Goal: Register for event/course

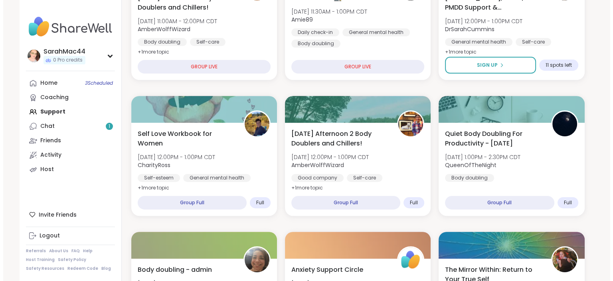
scroll to position [289, 0]
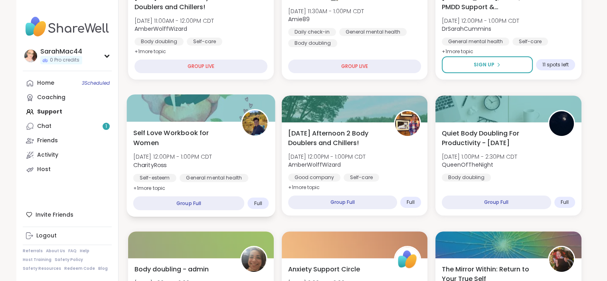
click at [243, 151] on div "Self Love Workbook for Women [DATE] 12:00PM - 1:00PM CDT CharityRoss Self-estee…" at bounding box center [201, 160] width 136 height 65
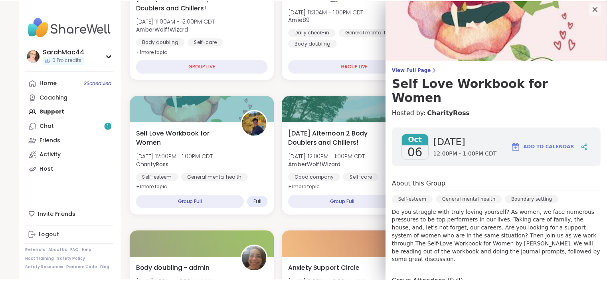
scroll to position [0, 0]
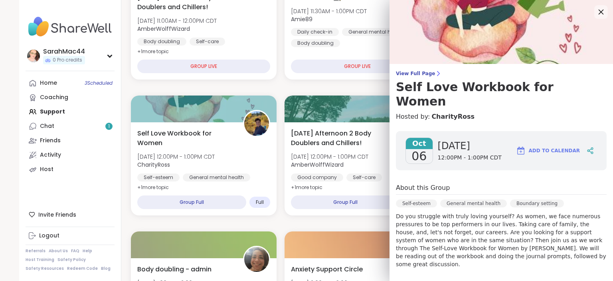
click at [596, 16] on icon at bounding box center [601, 12] width 10 height 10
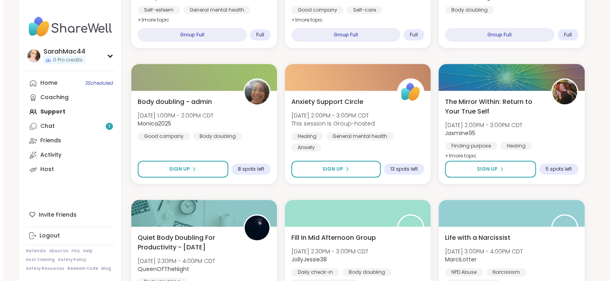
scroll to position [456, 0]
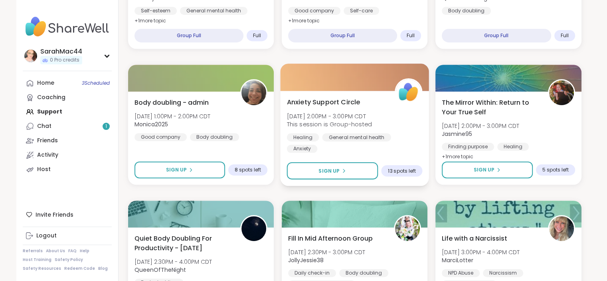
click at [407, 129] on div "Anxiety Support Circle [DATE] 2:00PM - 3:00PM CDT This session is Group-hosted …" at bounding box center [355, 125] width 136 height 56
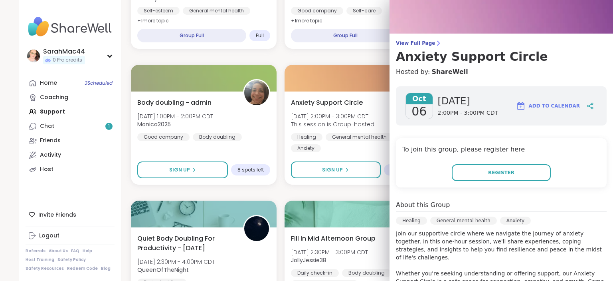
scroll to position [0, 0]
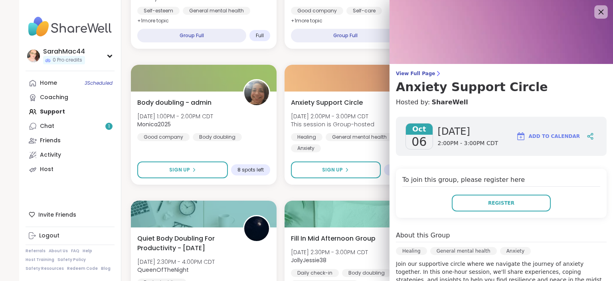
click at [596, 10] on icon at bounding box center [601, 12] width 10 height 10
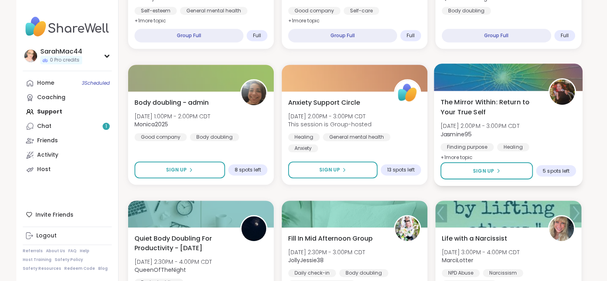
click at [552, 125] on div "The Mirror Within: Return to Your True Self [DATE] 2:00PM - 3:00PM CDT Jasmine9…" at bounding box center [509, 129] width 136 height 65
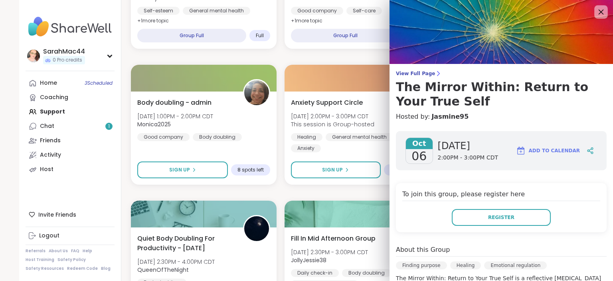
click at [596, 13] on icon at bounding box center [601, 12] width 10 height 10
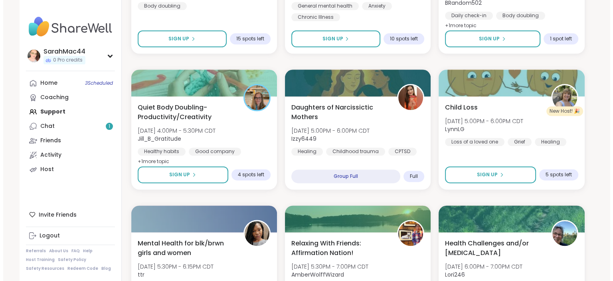
scroll to position [1009, 0]
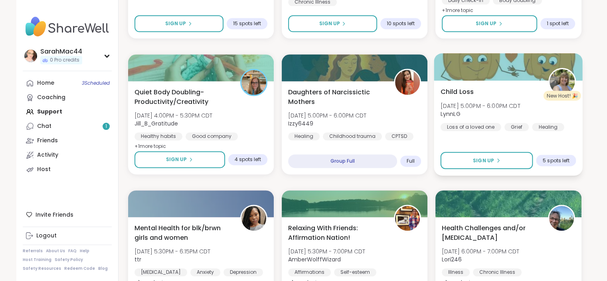
click at [489, 102] on span "[DATE] 5:00PM - 6:00PM CDT" at bounding box center [481, 105] width 80 height 8
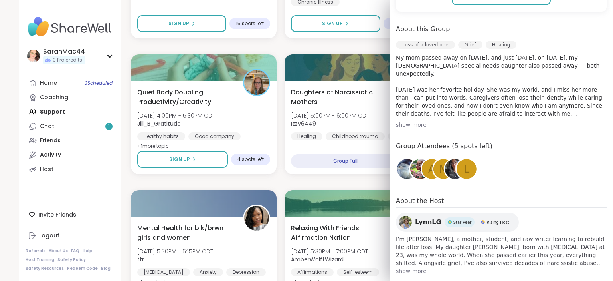
scroll to position [209, 0]
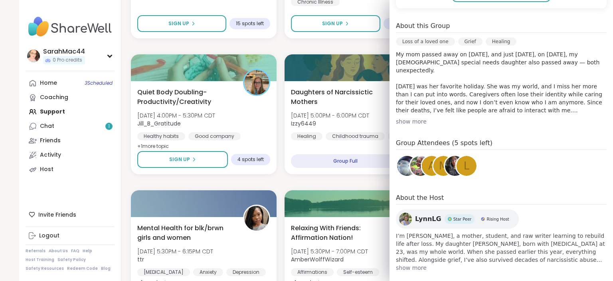
click at [406, 120] on div "show more" at bounding box center [501, 121] width 211 height 8
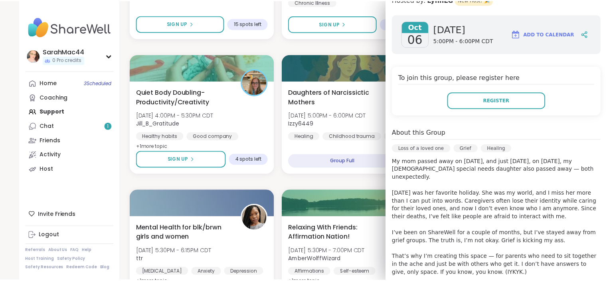
scroll to position [86, 0]
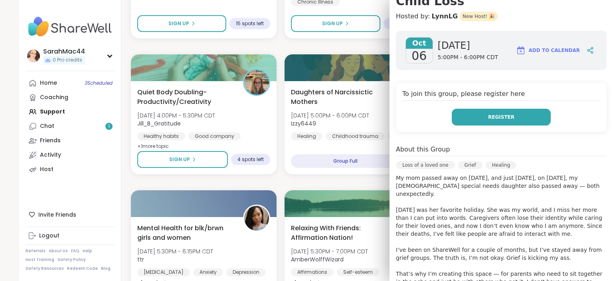
click at [501, 115] on span "Register" at bounding box center [501, 116] width 26 height 7
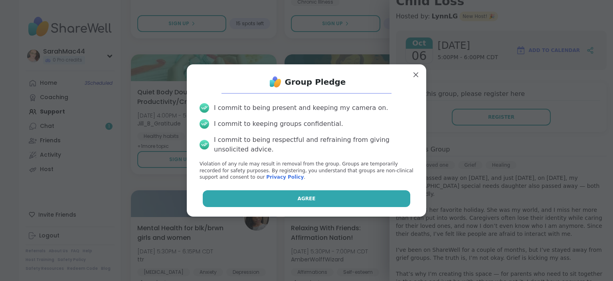
click at [298, 200] on span "Agree" at bounding box center [307, 198] width 18 height 7
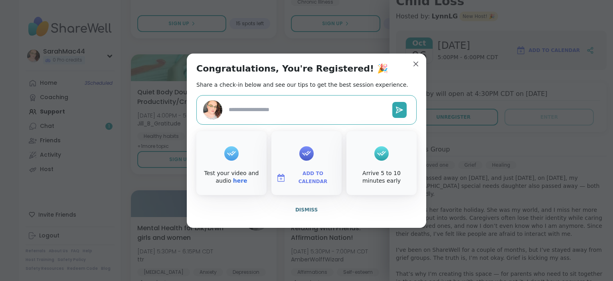
type textarea "*"
click at [302, 181] on span "Add to Calendar" at bounding box center [313, 178] width 48 height 16
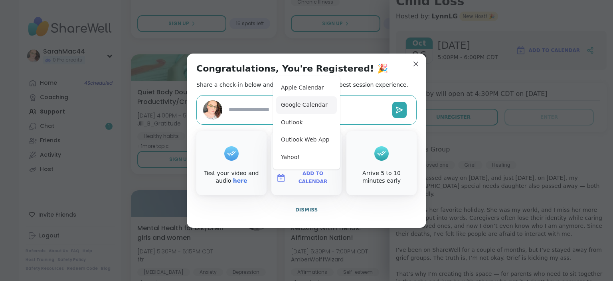
click at [300, 105] on button "Google Calendar" at bounding box center [306, 105] width 61 height 18
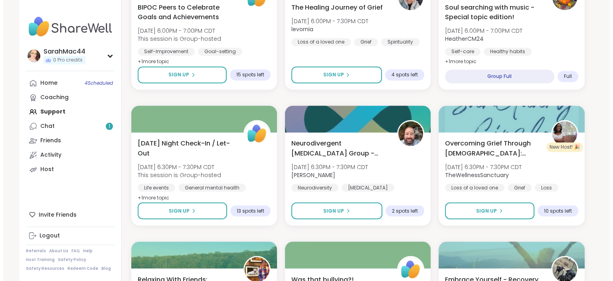
scroll to position [1367, 0]
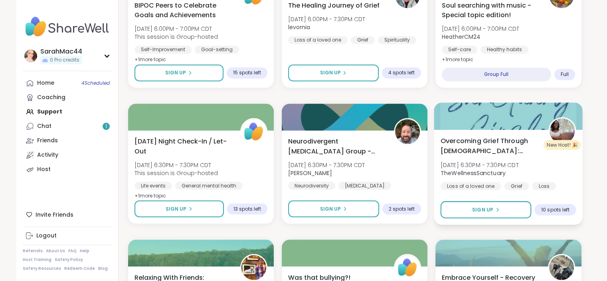
click at [506, 159] on div "Overcoming Grief Through [DEMOGRAPHIC_DATA]: Sanctuary Circle [DATE] 6:30PM - 7…" at bounding box center [509, 163] width 136 height 54
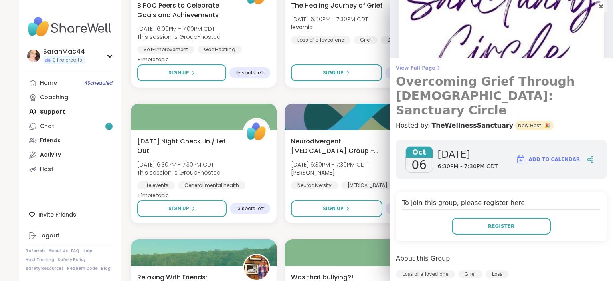
scroll to position [0, 0]
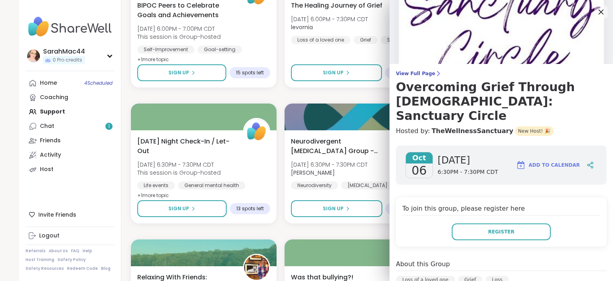
click at [599, 11] on icon at bounding box center [601, 12] width 5 height 5
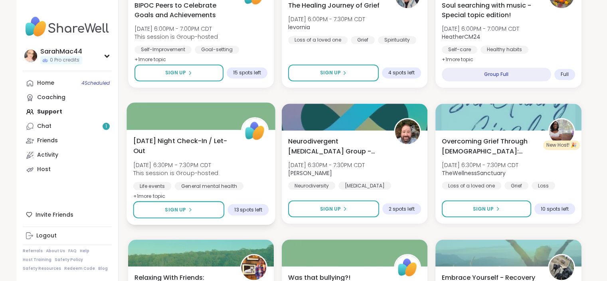
click at [235, 164] on div "[DATE] Night Check-In / Let-Out [DATE] 6:30PM - 7:30PM CDT This session is Grou…" at bounding box center [201, 168] width 136 height 65
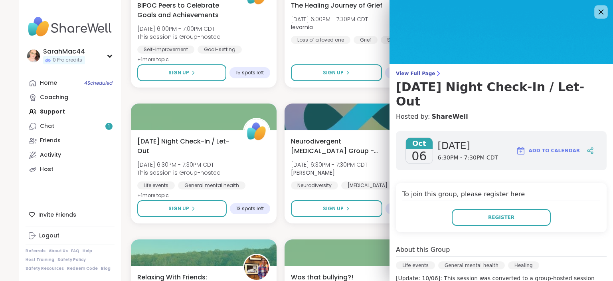
click at [596, 14] on icon at bounding box center [601, 12] width 10 height 10
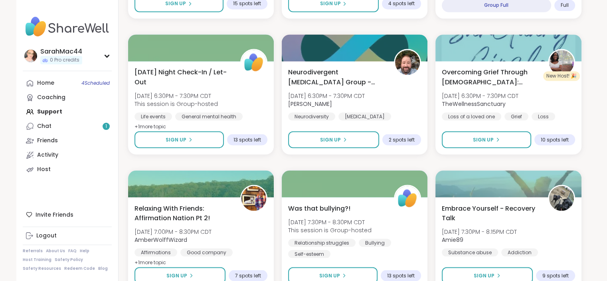
scroll to position [1478, 0]
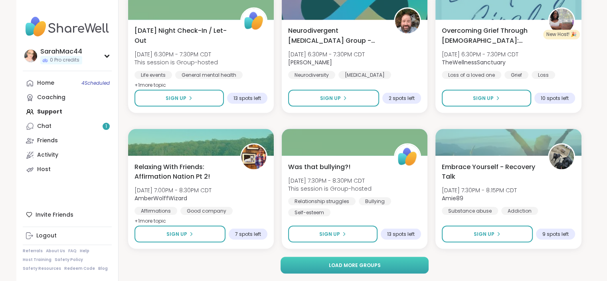
click at [379, 268] on button "Load more groups" at bounding box center [355, 264] width 148 height 17
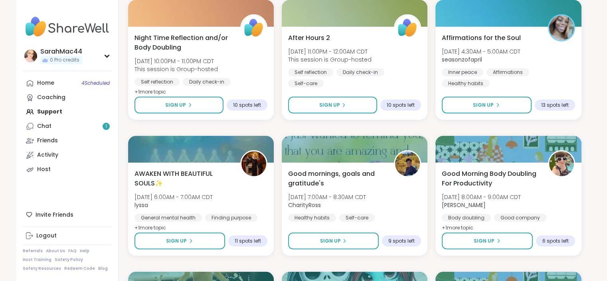
scroll to position [2161, 0]
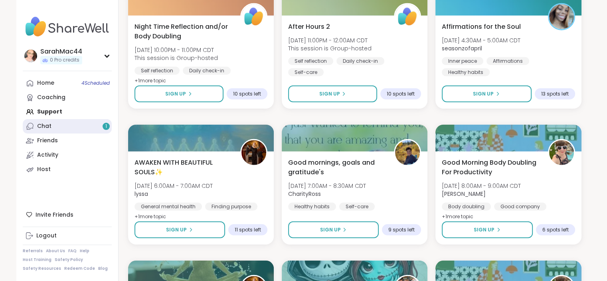
click at [71, 125] on link "Chat 1" at bounding box center [67, 126] width 89 height 14
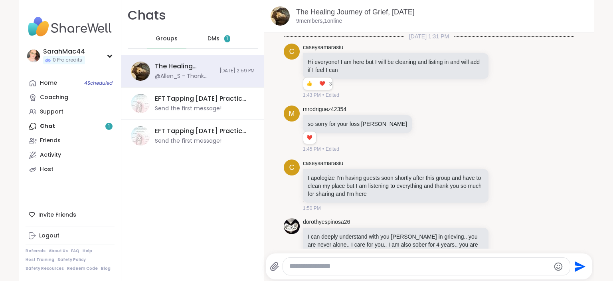
scroll to position [1171, 0]
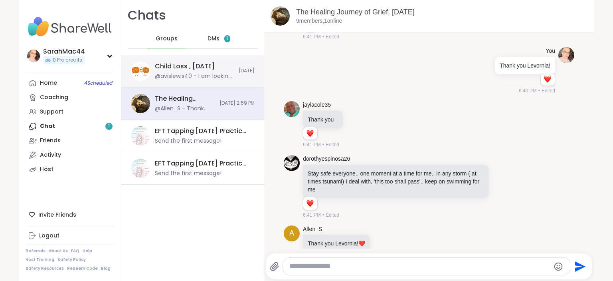
click at [219, 73] on div "@avislewis40 - I am looking forward to this group I am struggling with the loss…" at bounding box center [194, 76] width 79 height 8
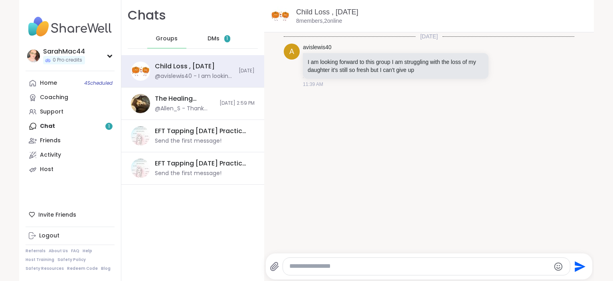
click at [208, 38] on span "DMs" at bounding box center [214, 39] width 12 height 8
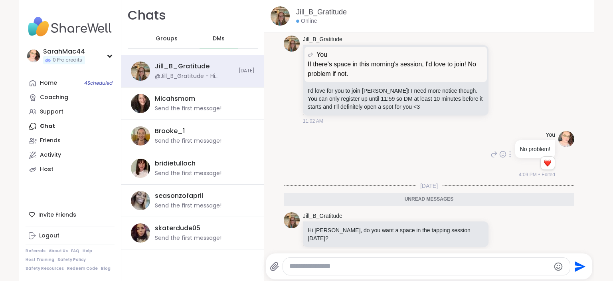
scroll to position [72, 0]
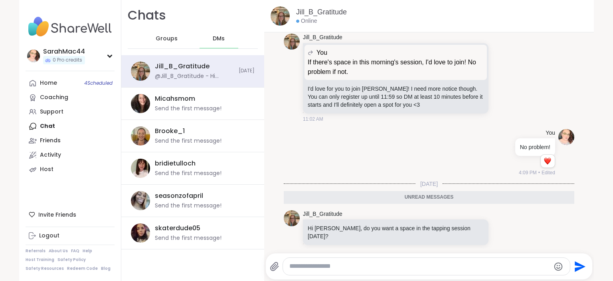
click at [345, 273] on div at bounding box center [426, 266] width 287 height 17
click at [343, 266] on textarea "Type your message" at bounding box center [420, 266] width 261 height 8
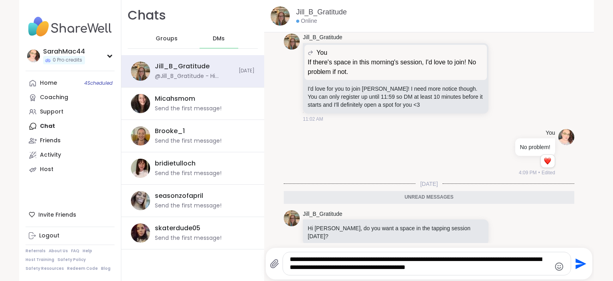
type textarea "**********"
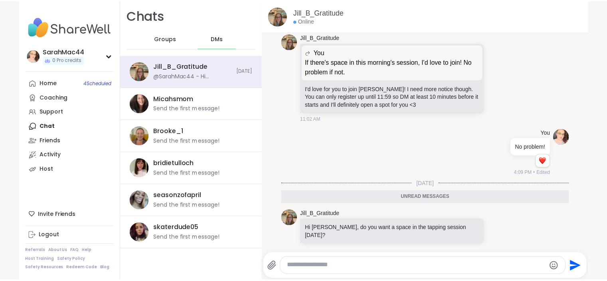
scroll to position [111, 0]
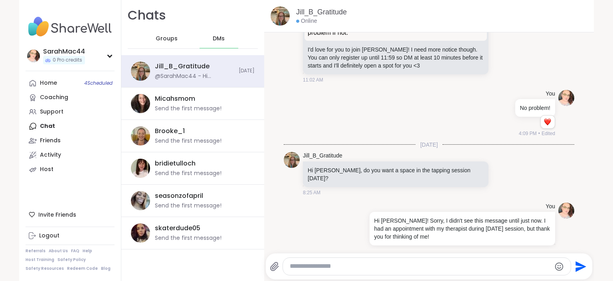
click at [171, 42] on span "Groups" at bounding box center [167, 39] width 22 height 8
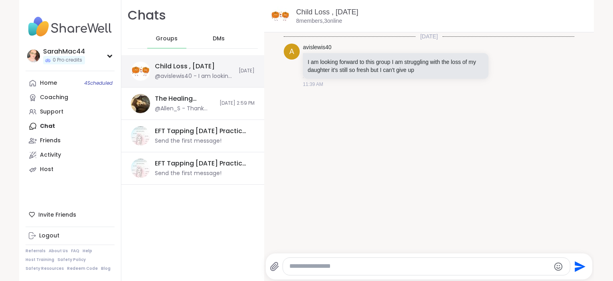
click at [179, 65] on div "Child Loss , [DATE]" at bounding box center [185, 66] width 60 height 9
click at [508, 65] on icon at bounding box center [511, 65] width 7 height 10
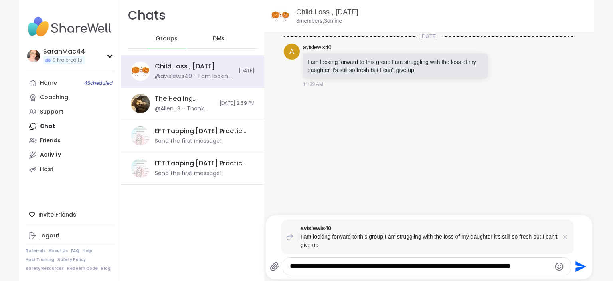
type textarea "**********"
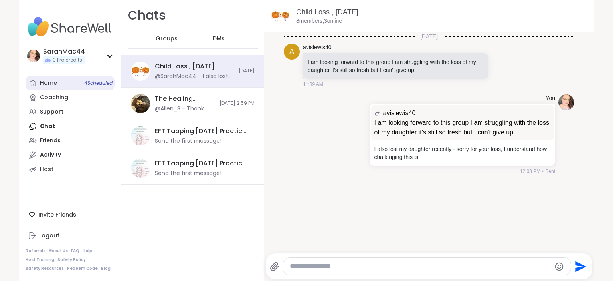
click at [84, 85] on span "4 Scheduled" at bounding box center [98, 83] width 28 height 6
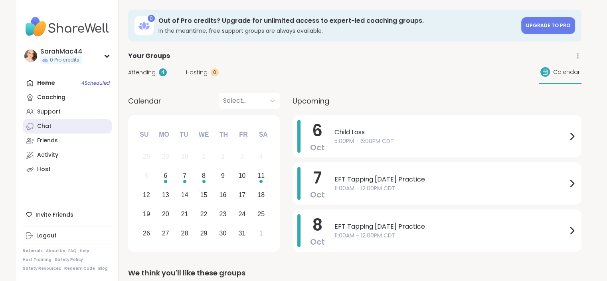
click at [67, 130] on link "Chat" at bounding box center [67, 126] width 89 height 14
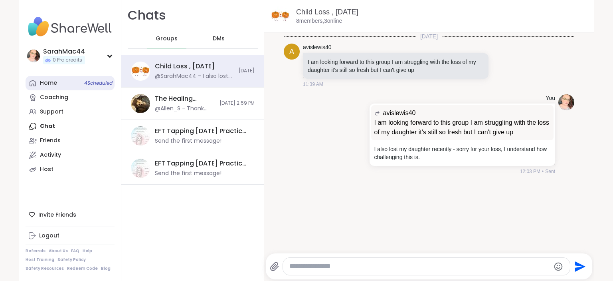
click at [71, 83] on link "Home 4 Scheduled" at bounding box center [70, 83] width 89 height 14
